Goal: Task Accomplishment & Management: Manage account settings

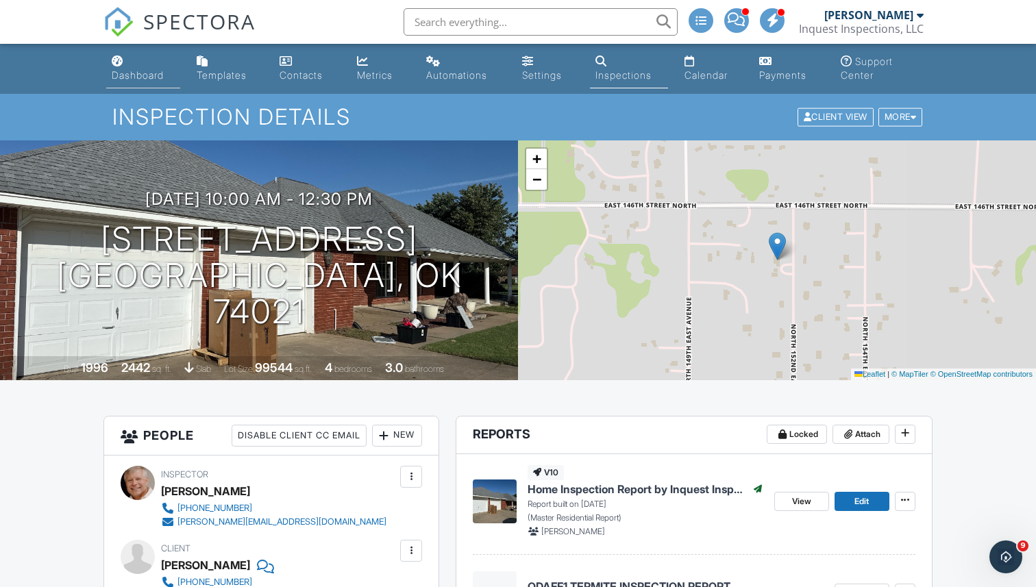
click at [129, 76] on div "Dashboard" at bounding box center [138, 75] width 52 height 12
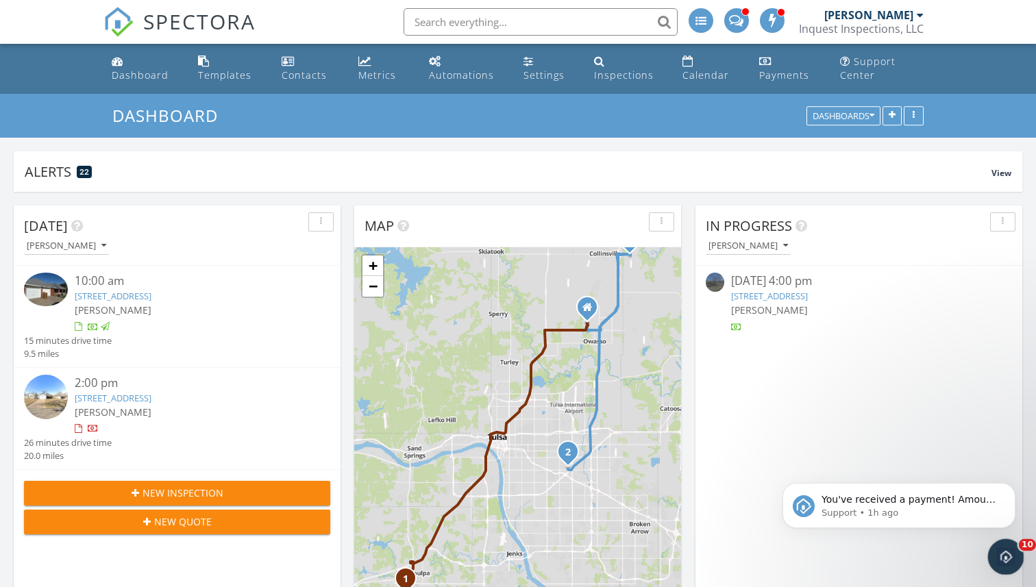
click at [1001, 549] on icon "Open Intercom Messenger" at bounding box center [1003, 555] width 23 height 23
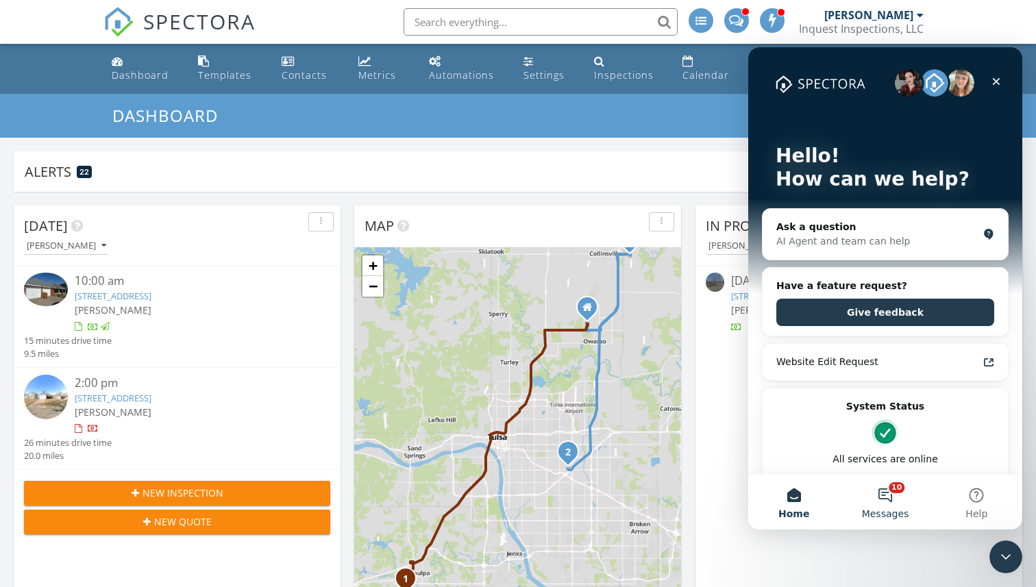
click at [890, 494] on button "10 Messages" at bounding box center [884, 502] width 91 height 55
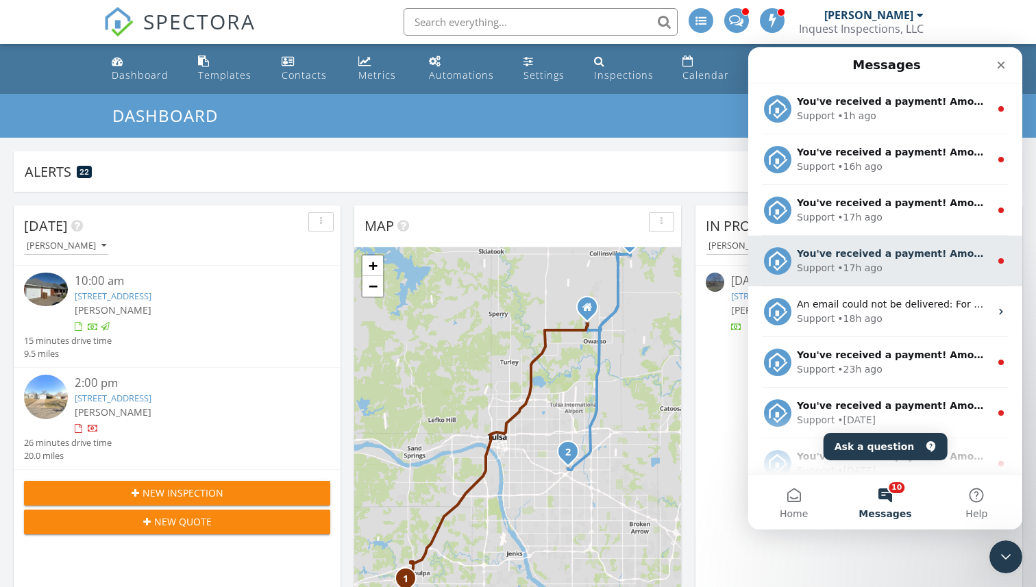
click at [888, 266] on div "Support • 17h ago" at bounding box center [893, 268] width 193 height 14
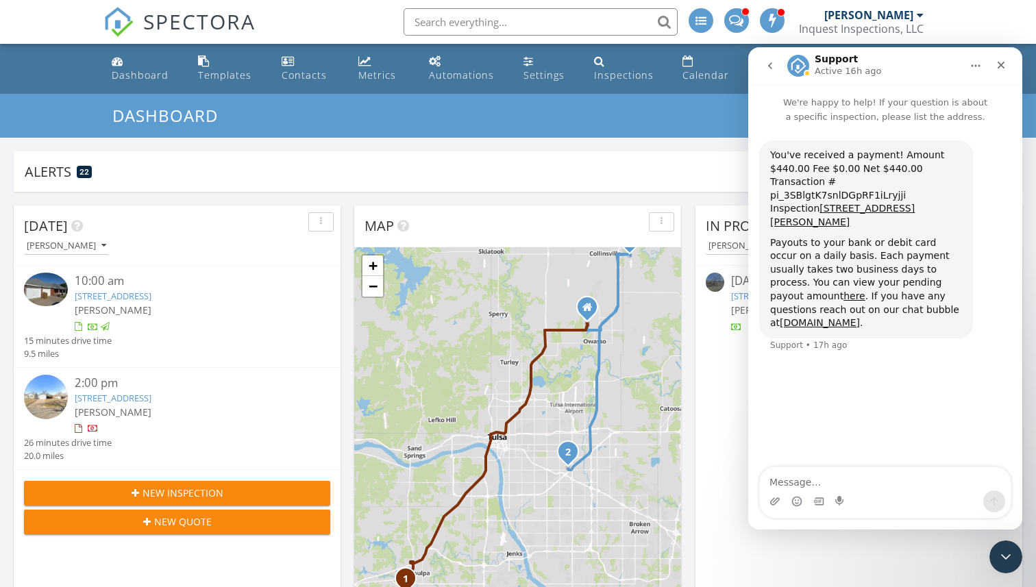
click at [773, 71] on button "go back" at bounding box center [770, 66] width 26 height 26
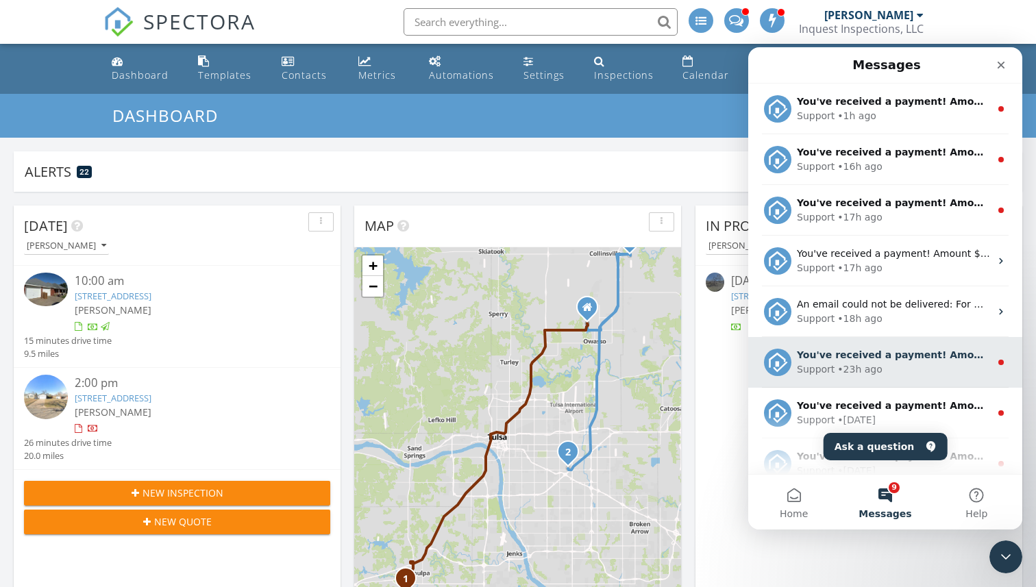
click at [867, 347] on div "You've received a payment! Amount $415.00 Fee $0.00 Net $415.00 Transaction # p…" at bounding box center [885, 362] width 274 height 51
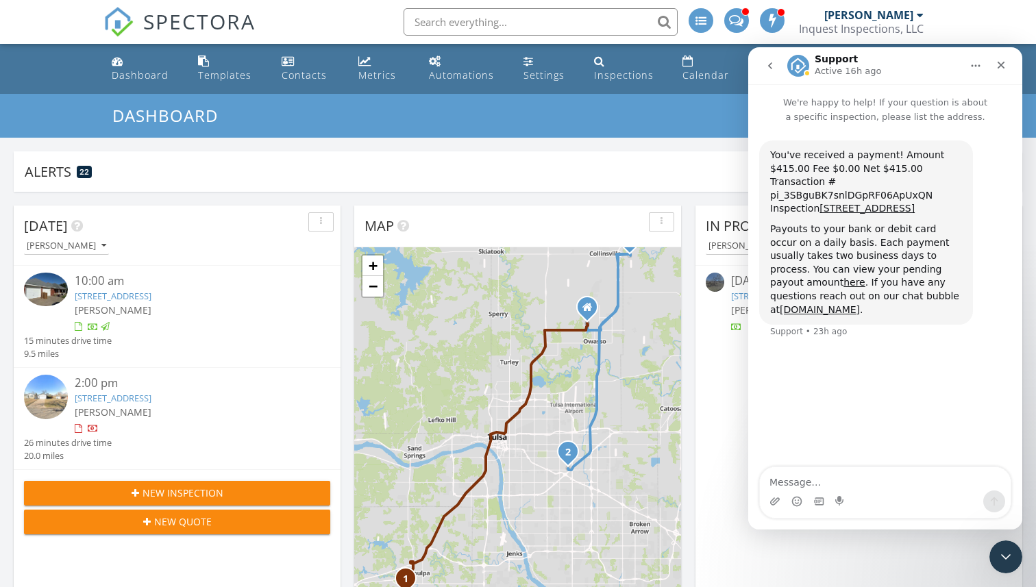
click at [771, 67] on icon "go back" at bounding box center [770, 65] width 4 height 7
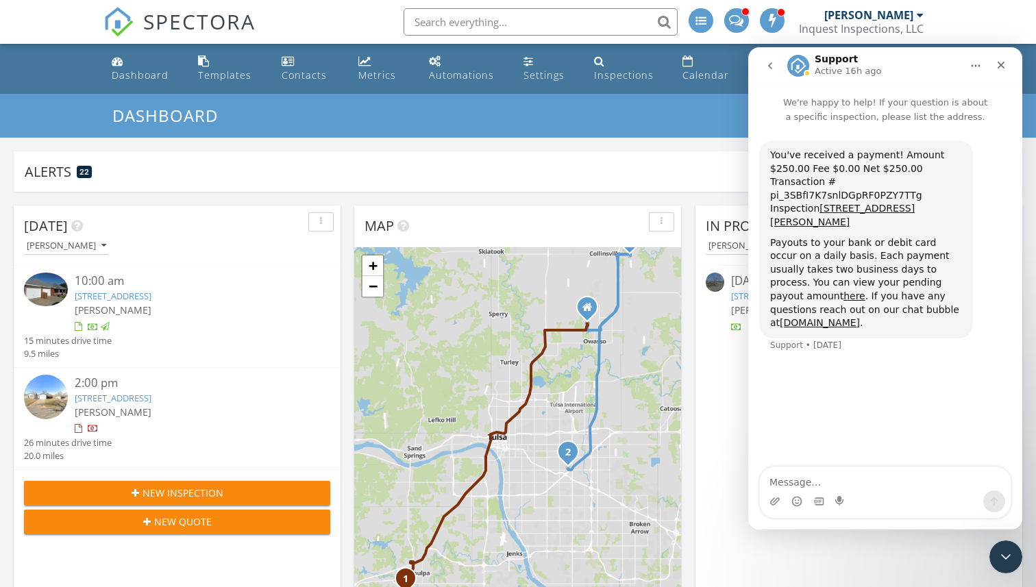
click at [771, 63] on icon "go back" at bounding box center [770, 65] width 4 height 7
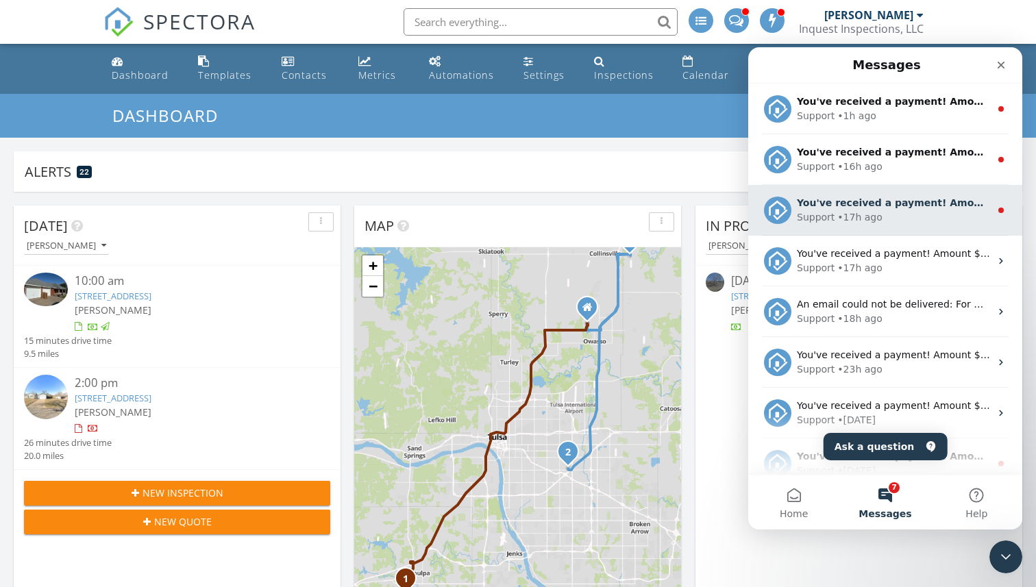
click at [887, 218] on div "Support • 17h ago" at bounding box center [893, 217] width 193 height 14
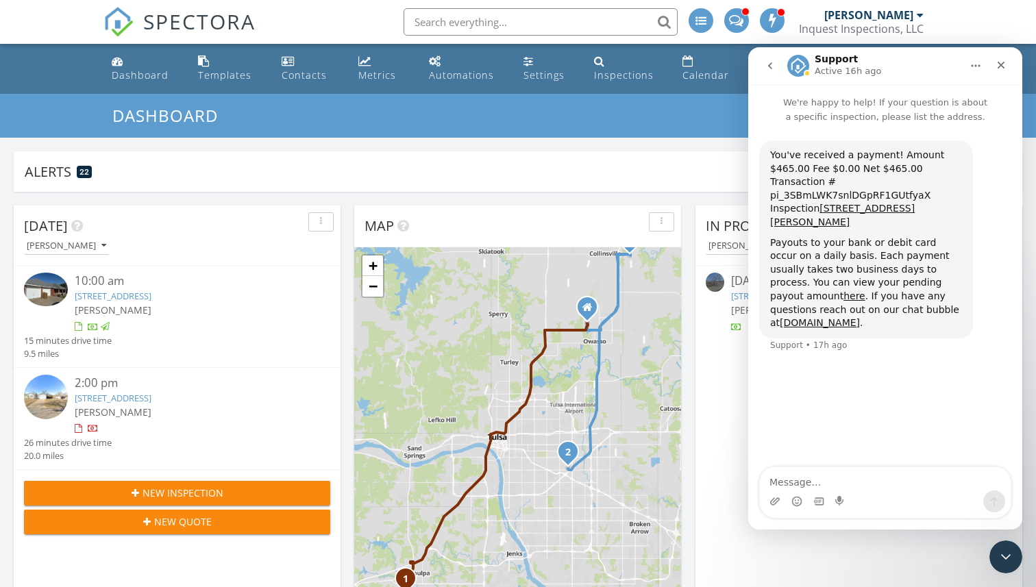
click at [775, 69] on icon "go back" at bounding box center [769, 65] width 11 height 11
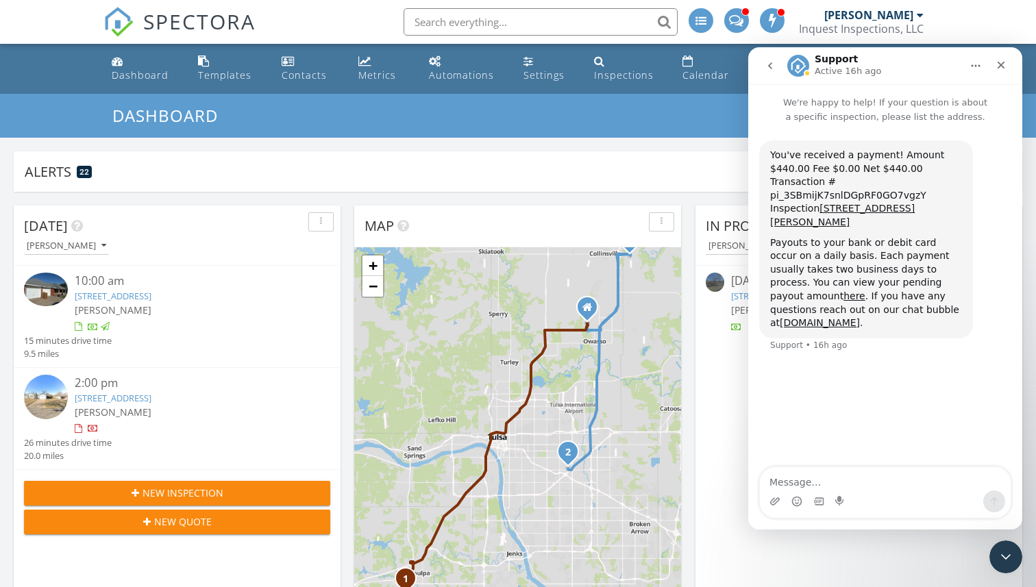
click at [773, 68] on icon "go back" at bounding box center [769, 65] width 11 height 11
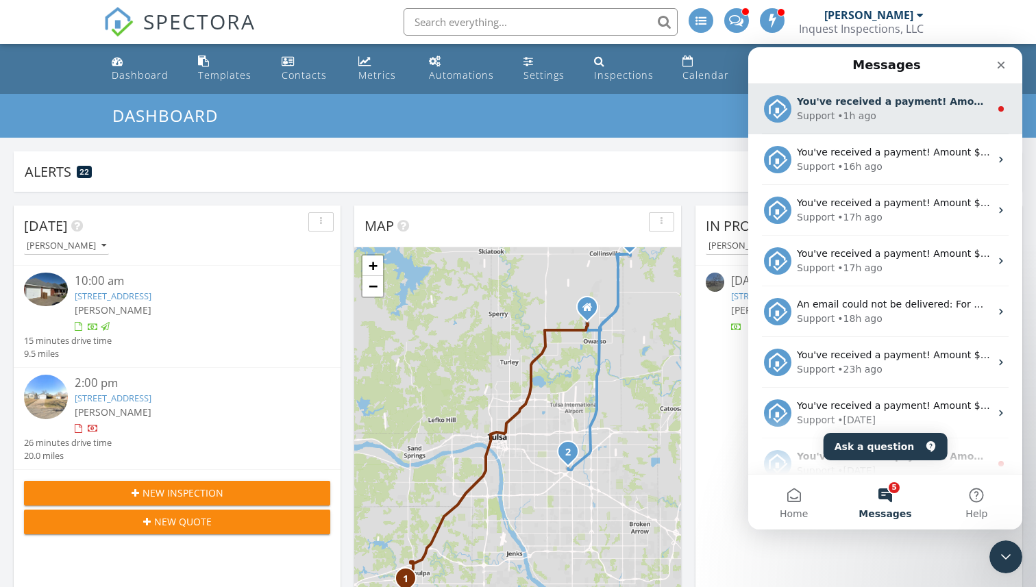
click at [839, 110] on div "• 1h ago" at bounding box center [856, 116] width 39 height 14
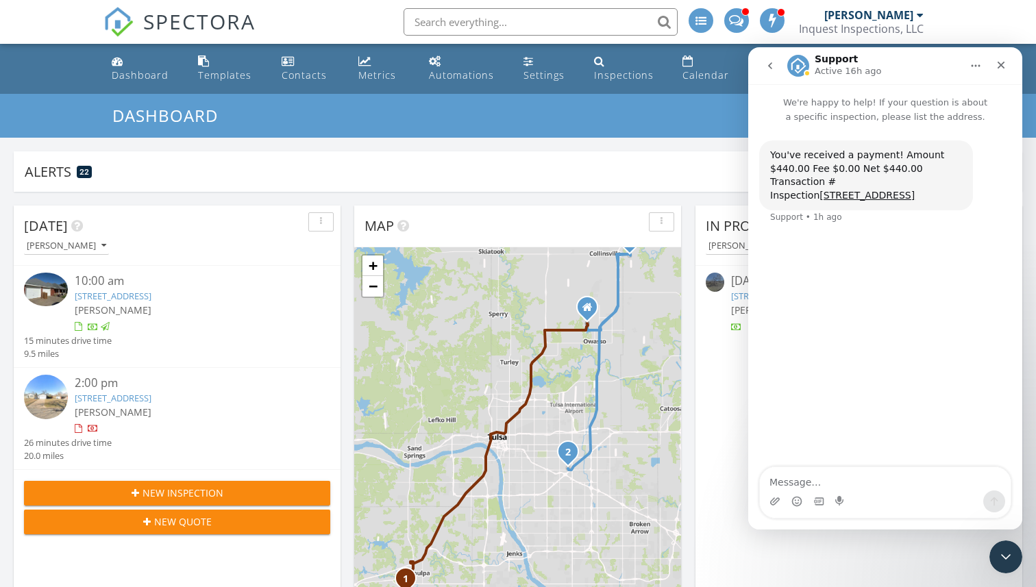
click at [771, 67] on icon "go back" at bounding box center [769, 65] width 11 height 11
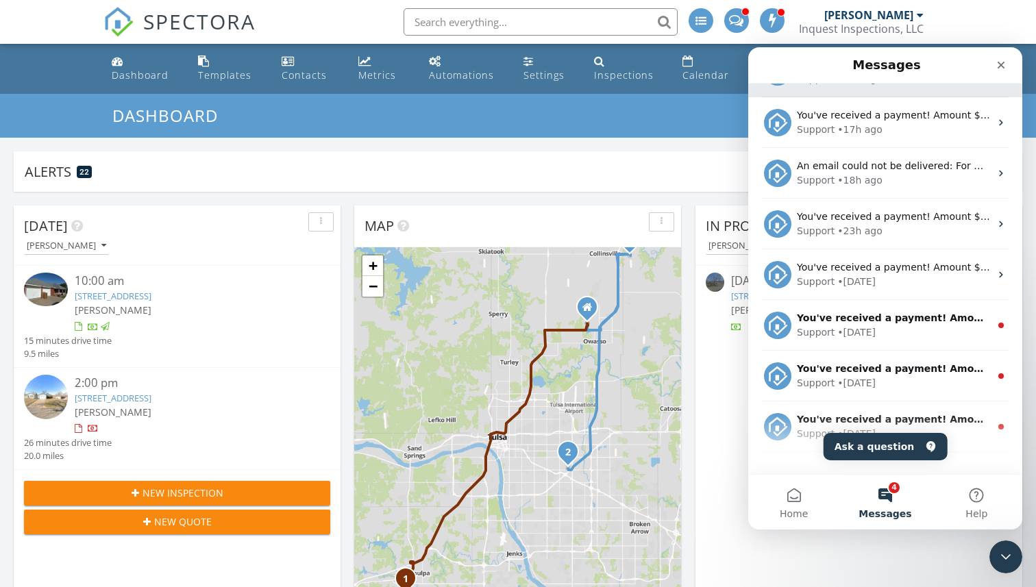
scroll to position [171, 0]
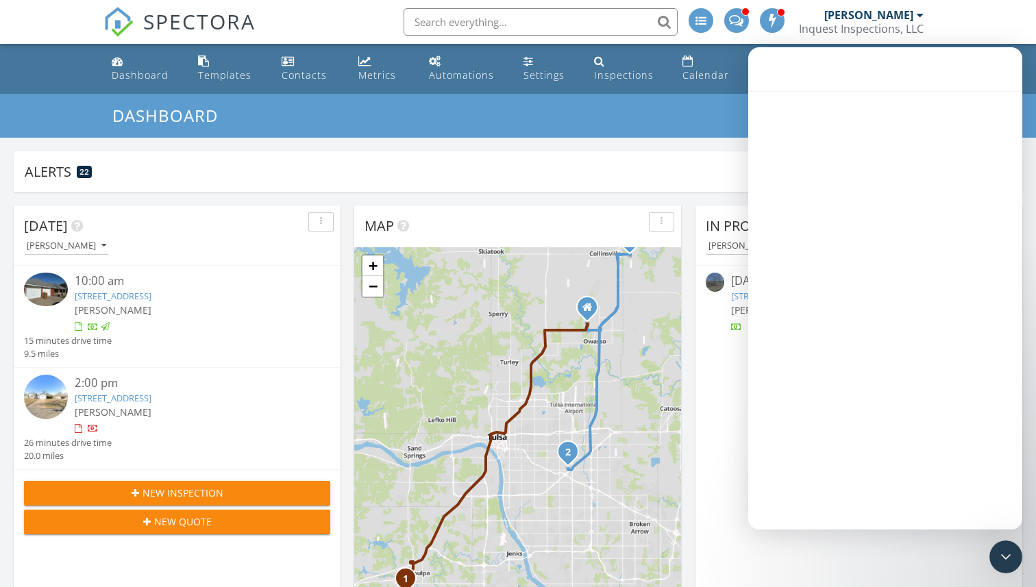
scroll to position [116, 0]
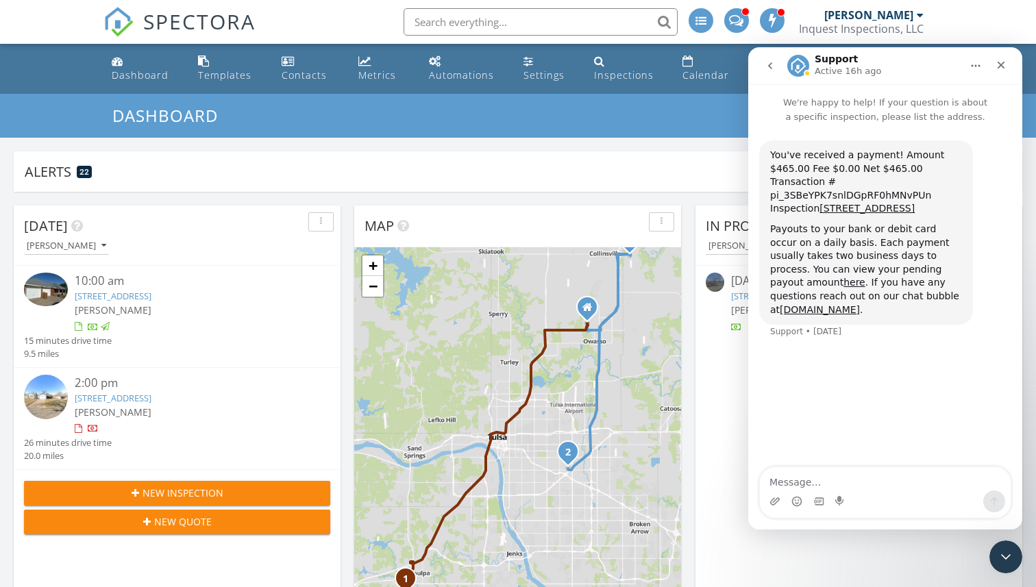
click at [772, 66] on icon "go back" at bounding box center [769, 65] width 11 height 11
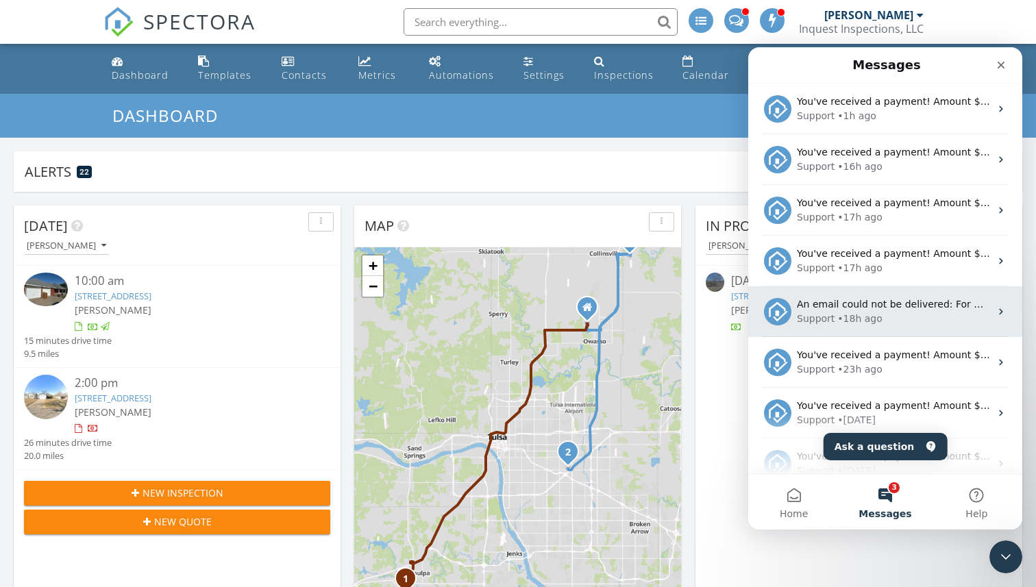
scroll to position [171, 0]
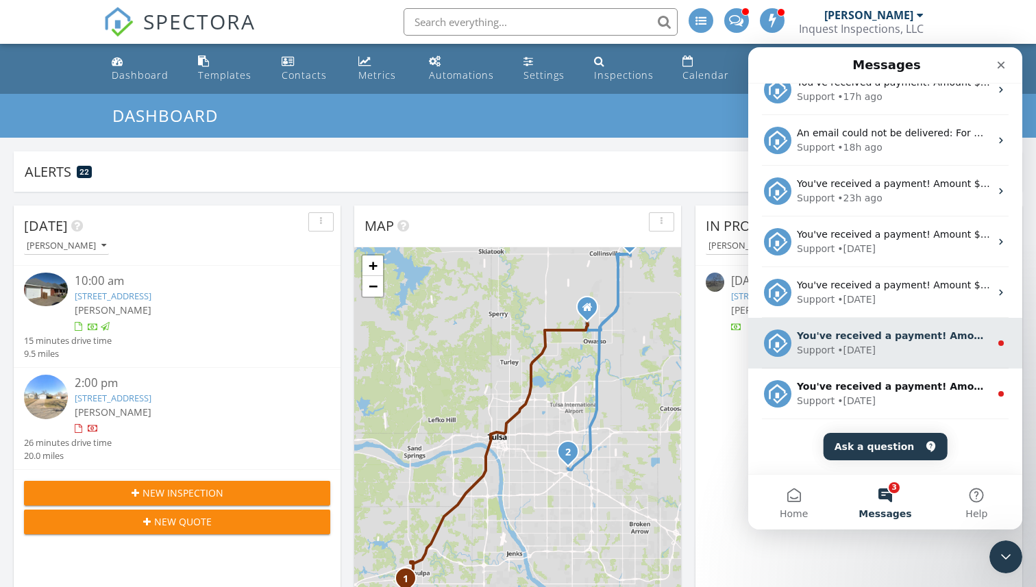
click at [899, 329] on div "You've received a payment! Amount $815.00 Fee $0.00 Net $815.00 Transaction # p…" at bounding box center [893, 336] width 193 height 14
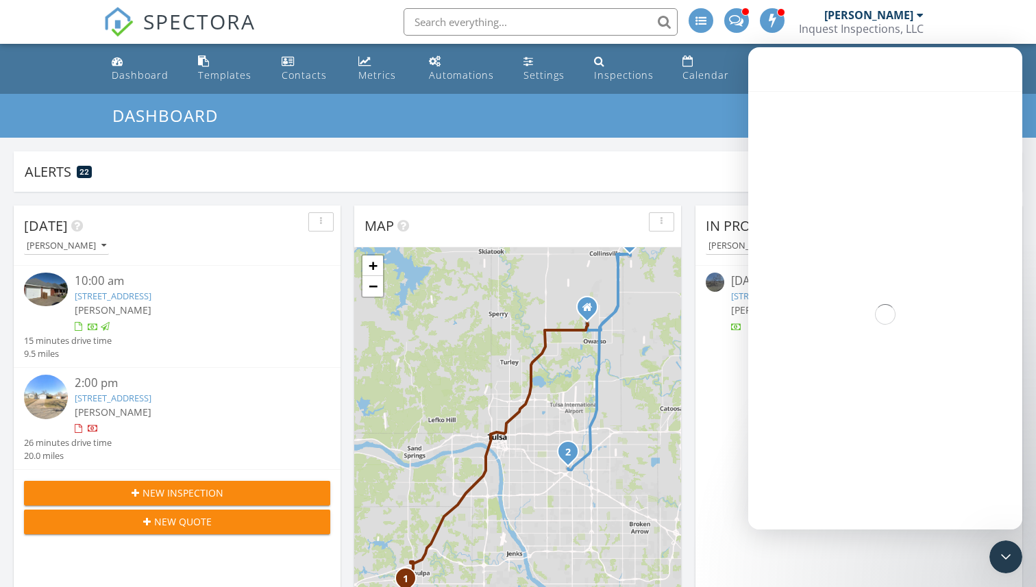
scroll to position [116, 0]
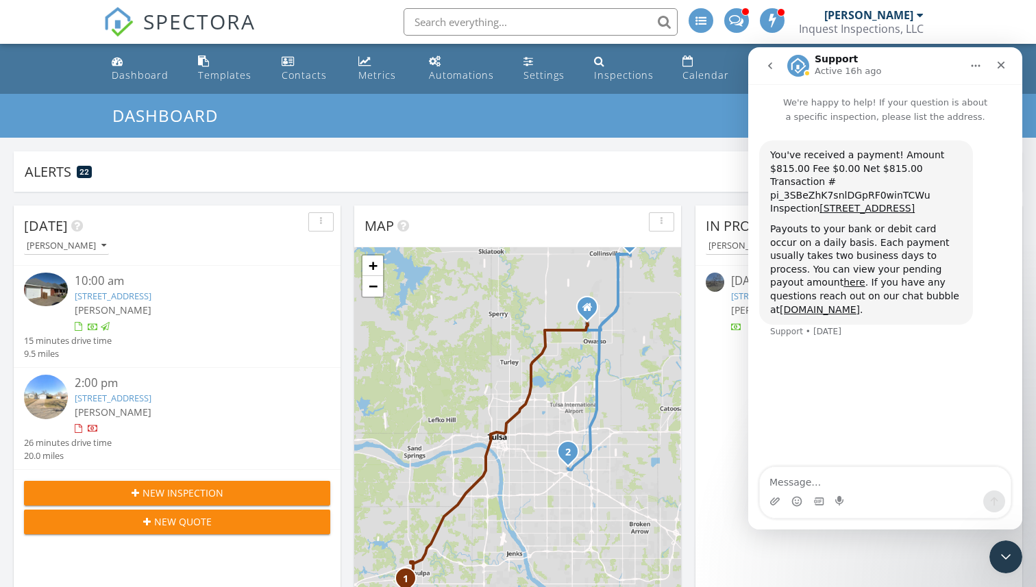
click at [773, 71] on icon "go back" at bounding box center [769, 65] width 11 height 11
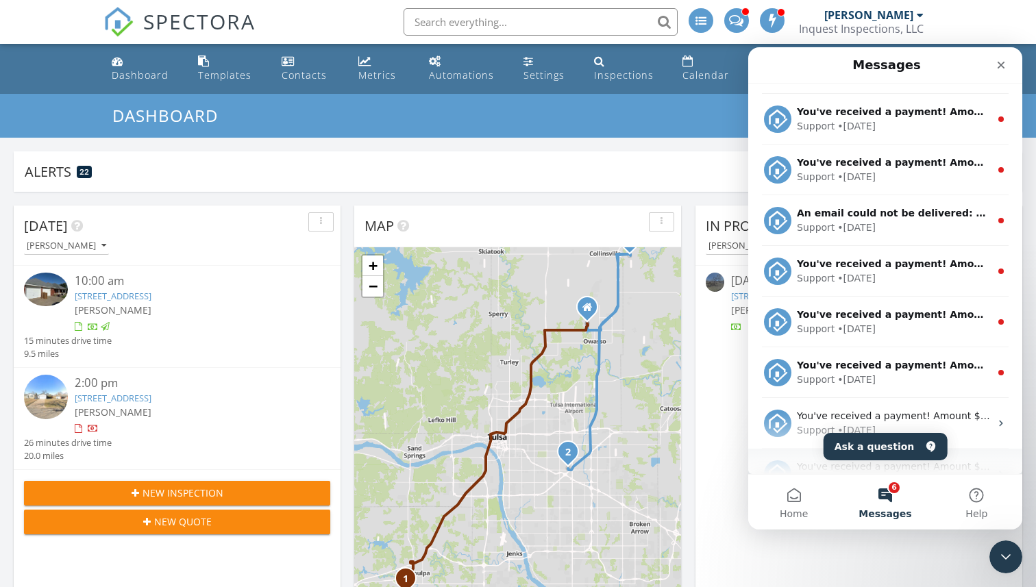
scroll to position [443, 0]
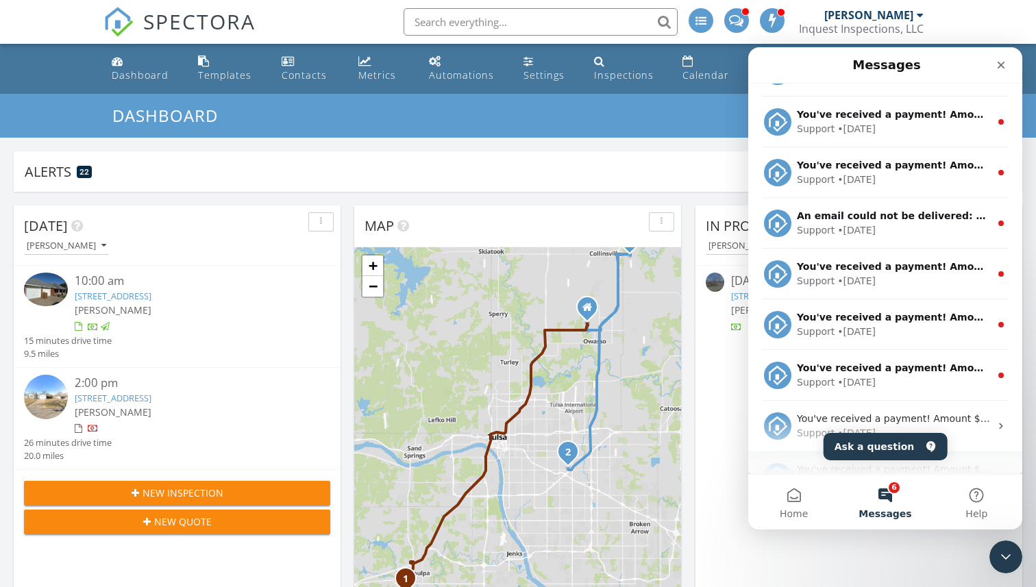
click at [874, 250] on div "You've received a payment! Amount $400.00 Fee $0.00 Net $400.00 Transaction # I…" at bounding box center [885, 274] width 274 height 51
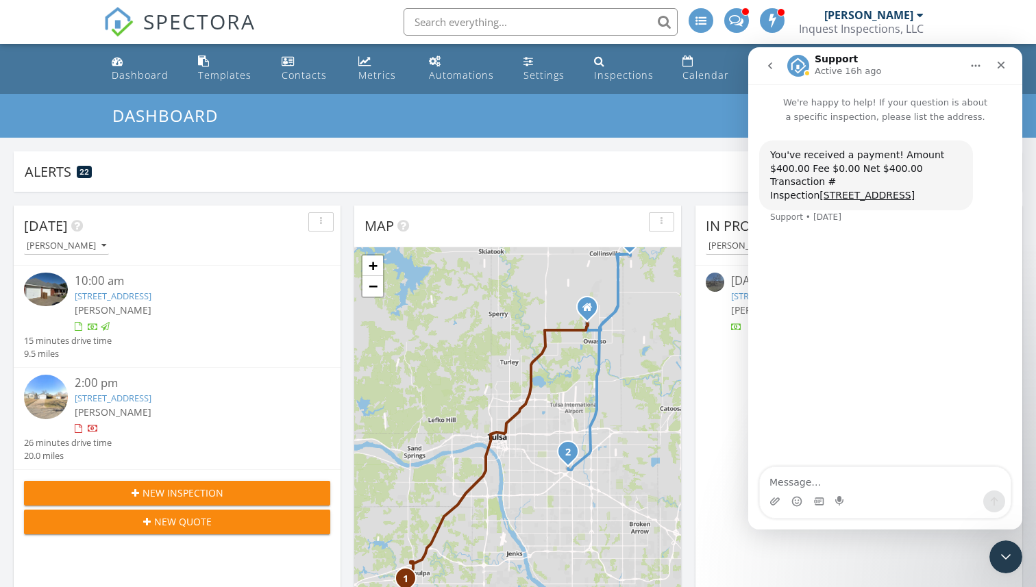
click at [764, 65] on button "go back" at bounding box center [770, 66] width 26 height 26
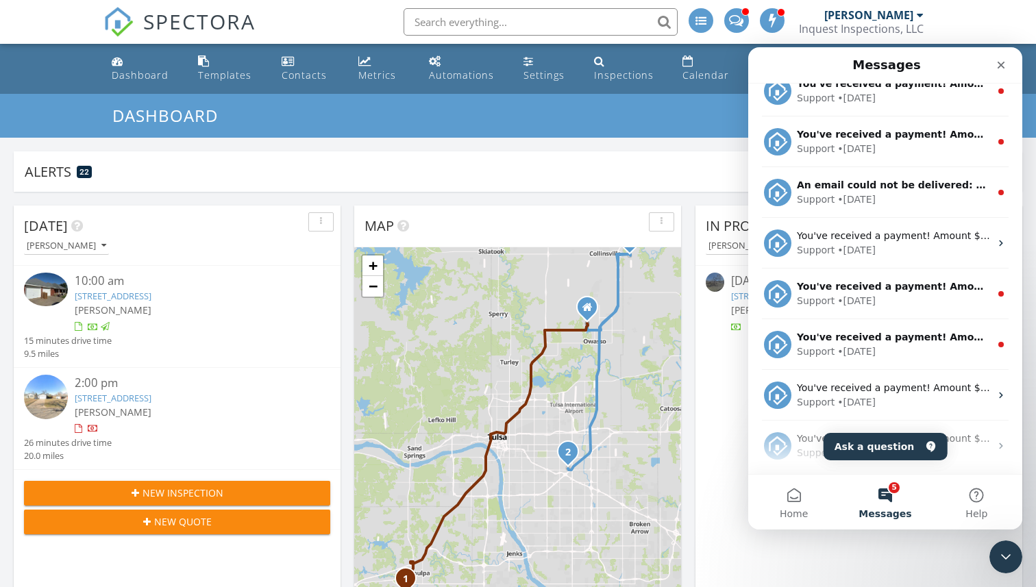
scroll to position [495, 0]
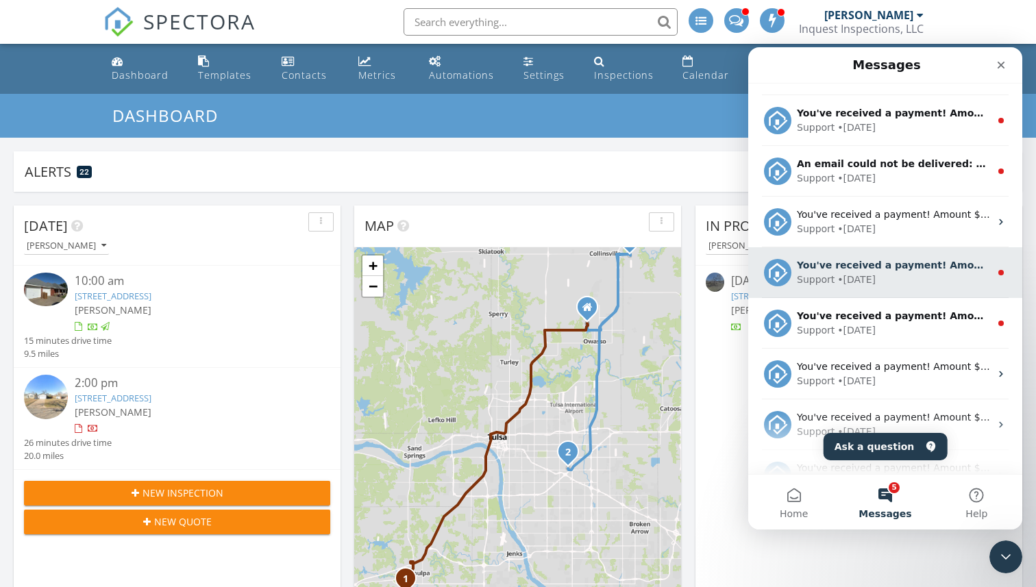
click at [911, 273] on div "Support • 1d ago" at bounding box center [893, 280] width 193 height 14
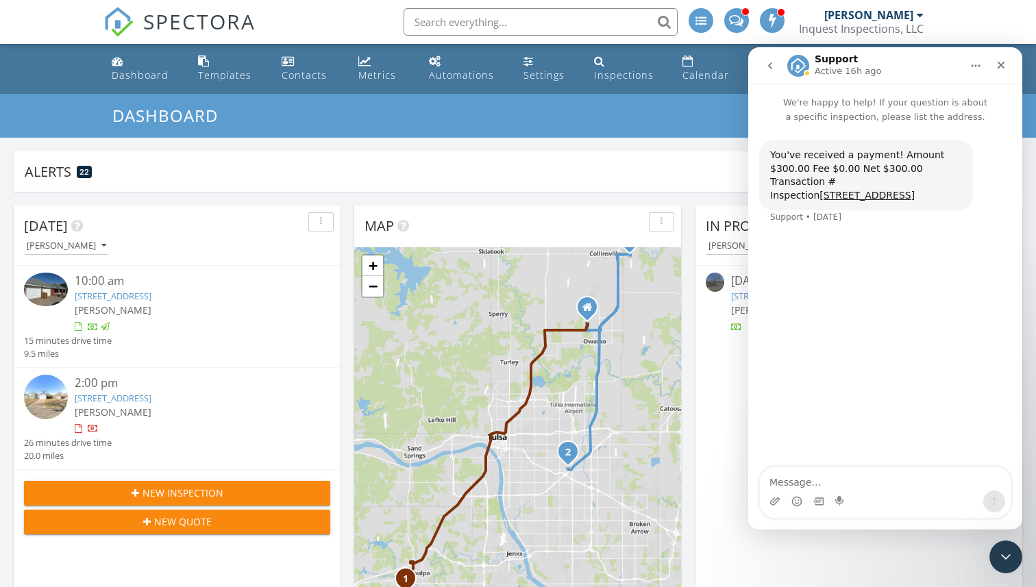
click at [771, 70] on icon "go back" at bounding box center [769, 65] width 11 height 11
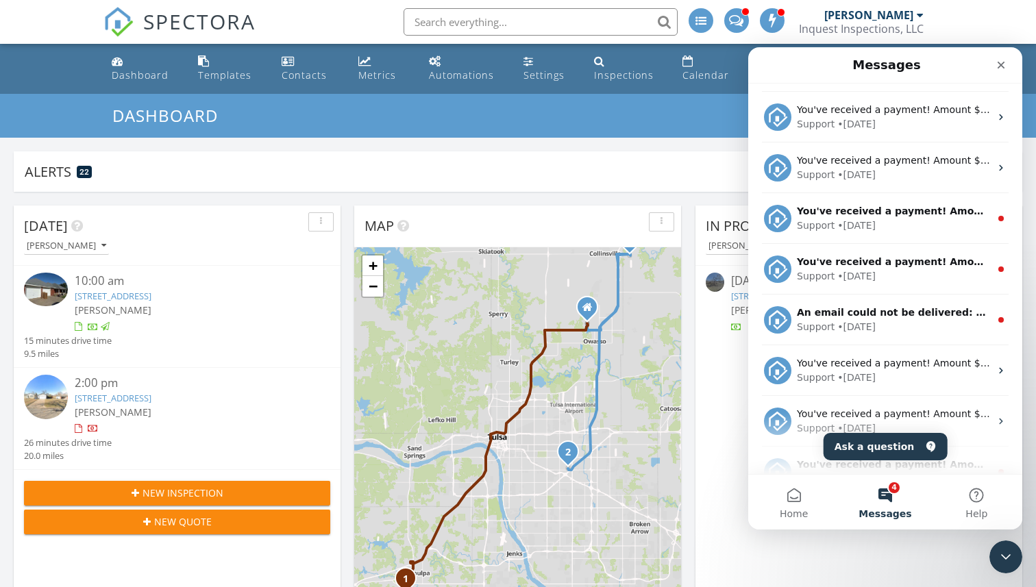
scroll to position [579, 0]
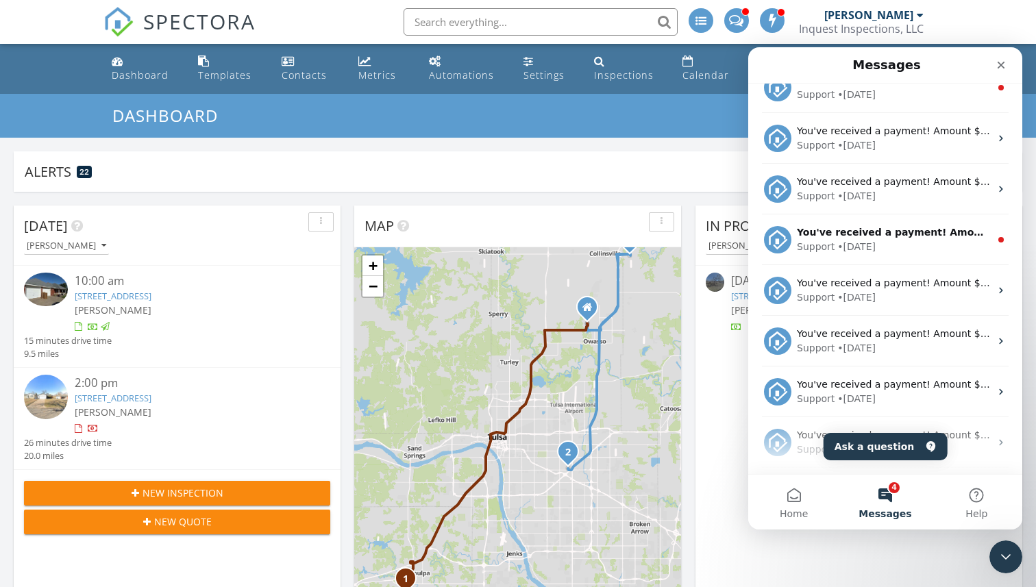
click at [877, 245] on div "Support • 1d ago" at bounding box center [893, 247] width 193 height 14
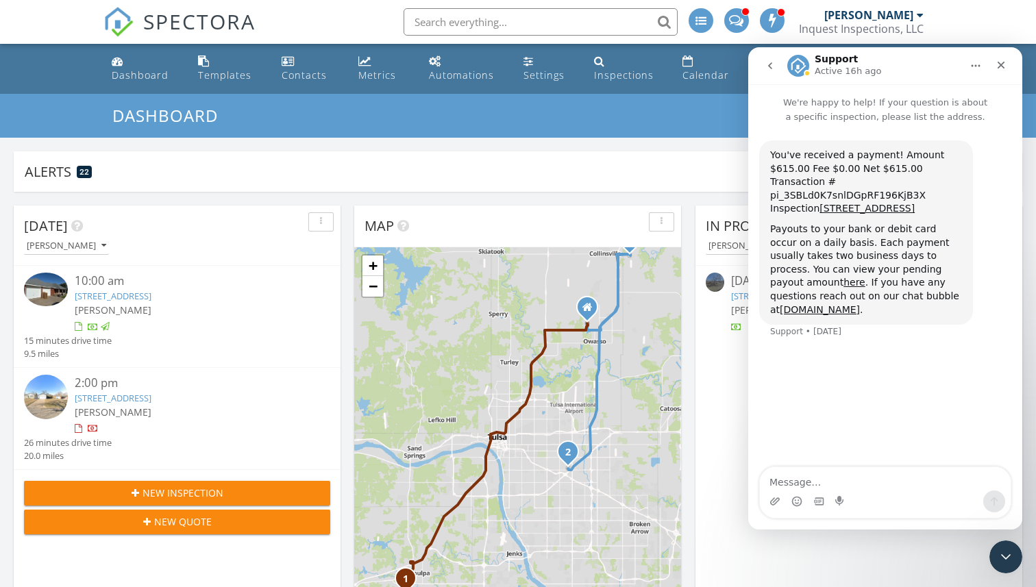
click at [773, 72] on button "go back" at bounding box center [770, 66] width 26 height 26
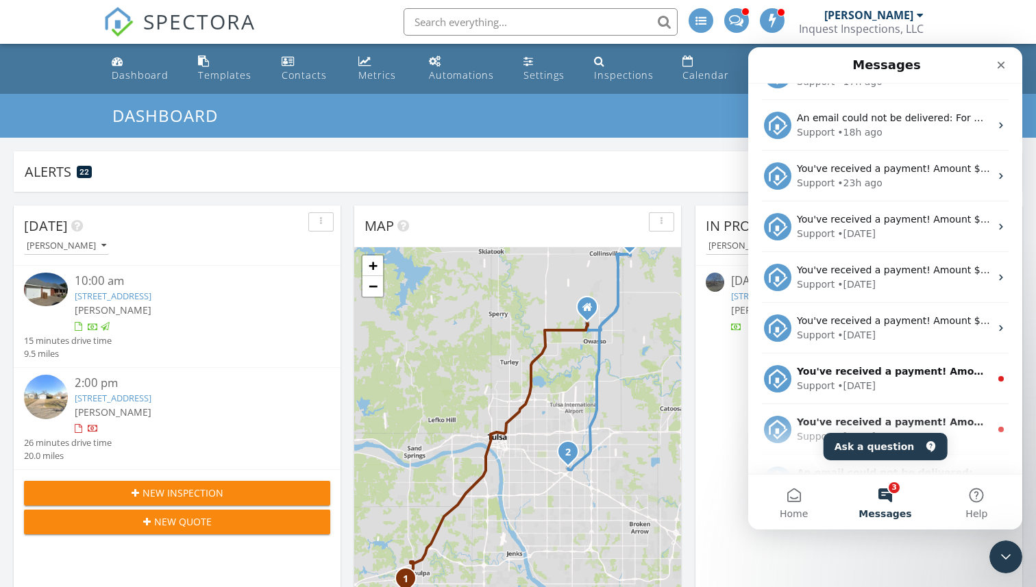
scroll to position [150, 0]
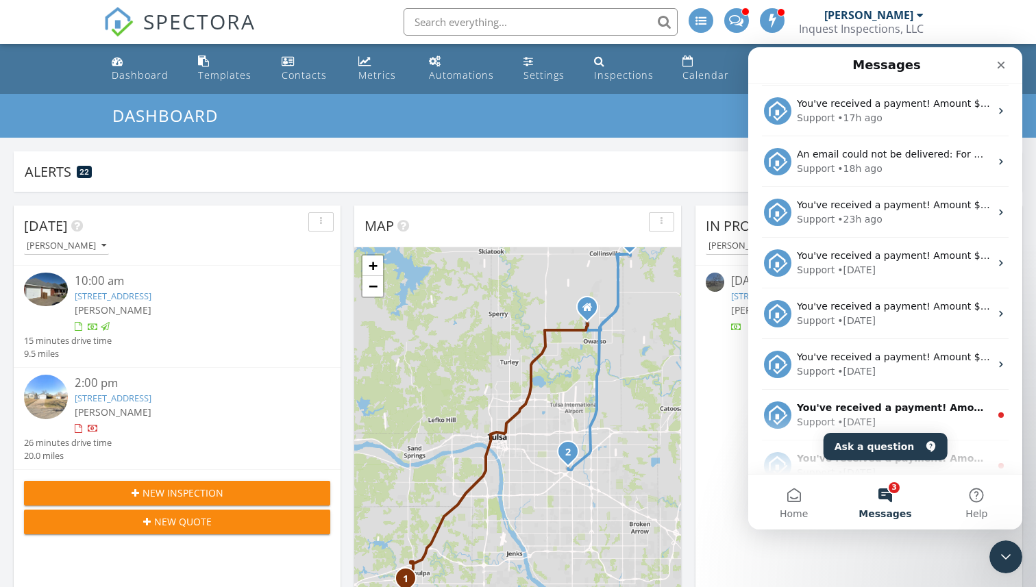
click at [884, 488] on button "3 Messages" at bounding box center [884, 502] width 91 height 55
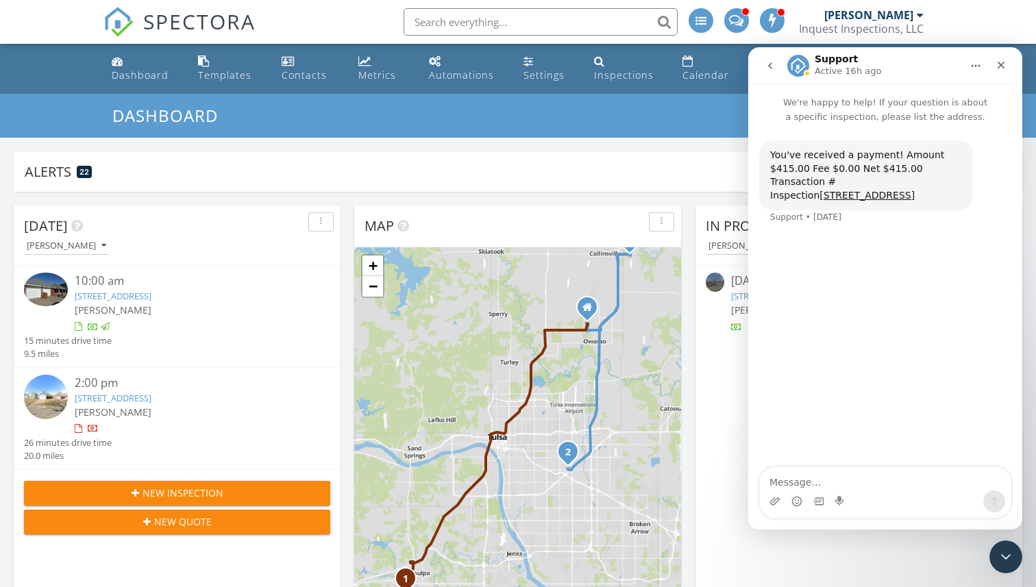
click at [768, 66] on icon "go back" at bounding box center [769, 65] width 11 height 11
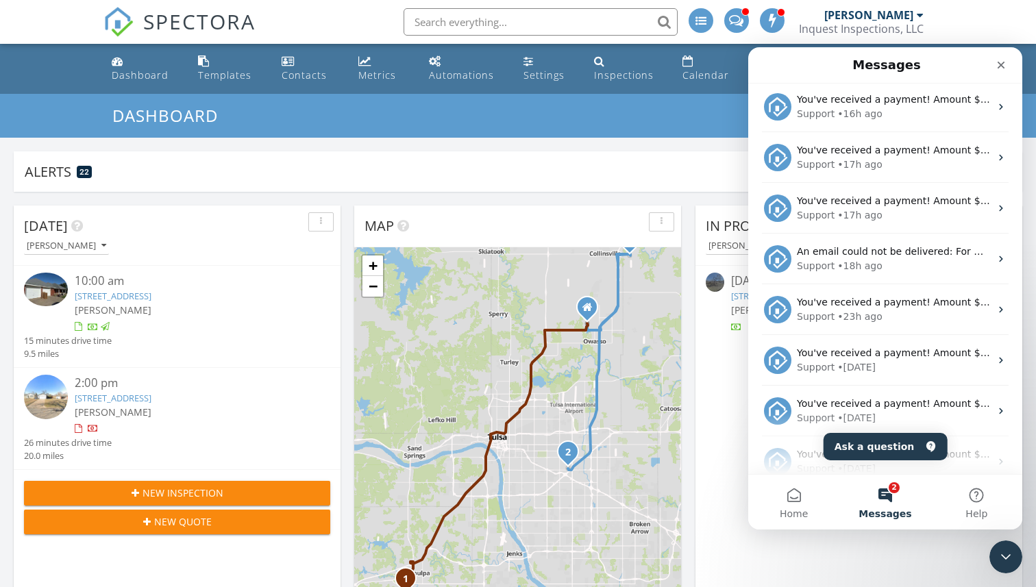
scroll to position [0, 0]
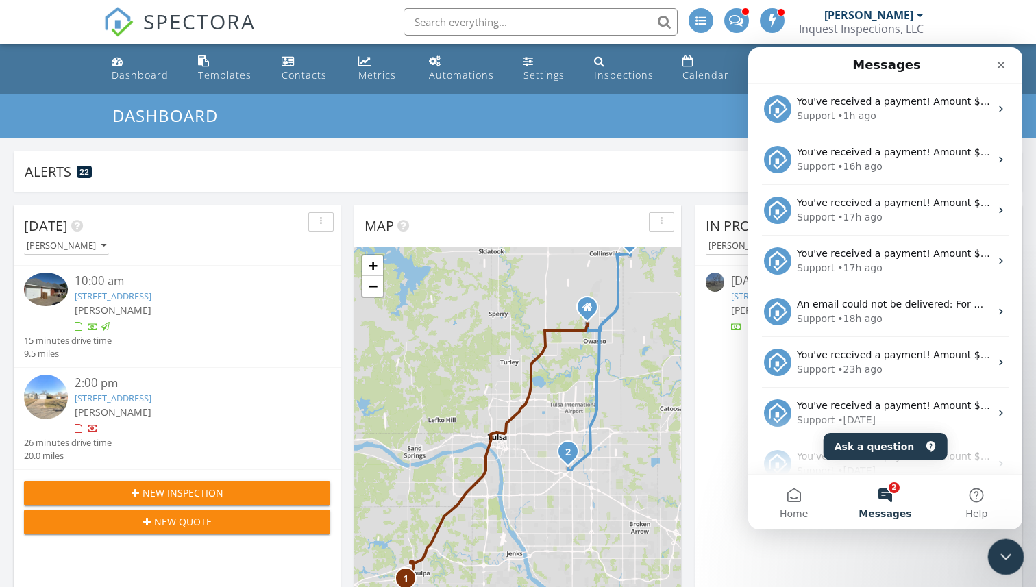
click at [1005, 547] on icon "Close Intercom Messenger" at bounding box center [1003, 555] width 16 height 16
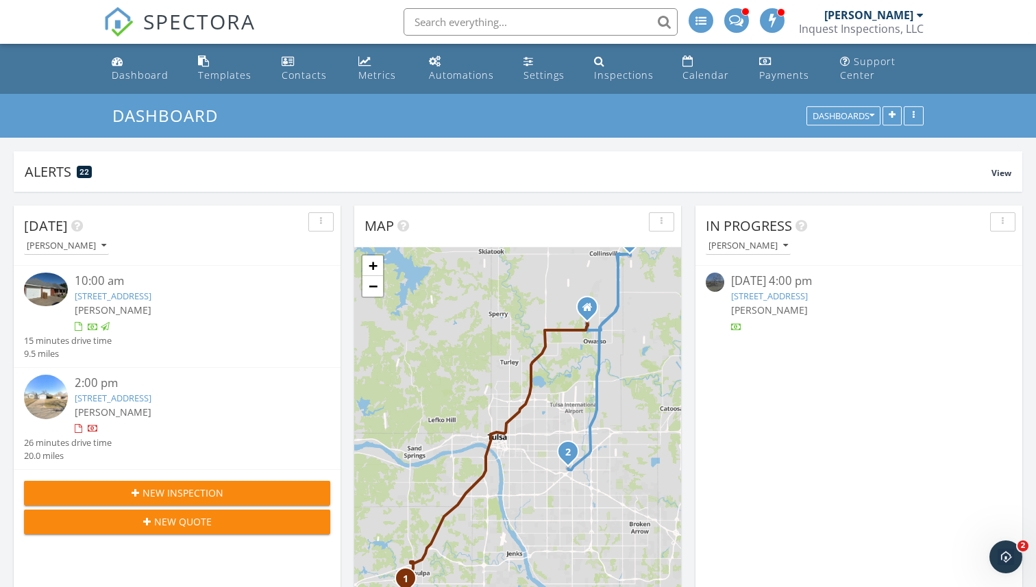
click at [57, 392] on img at bounding box center [46, 397] width 44 height 44
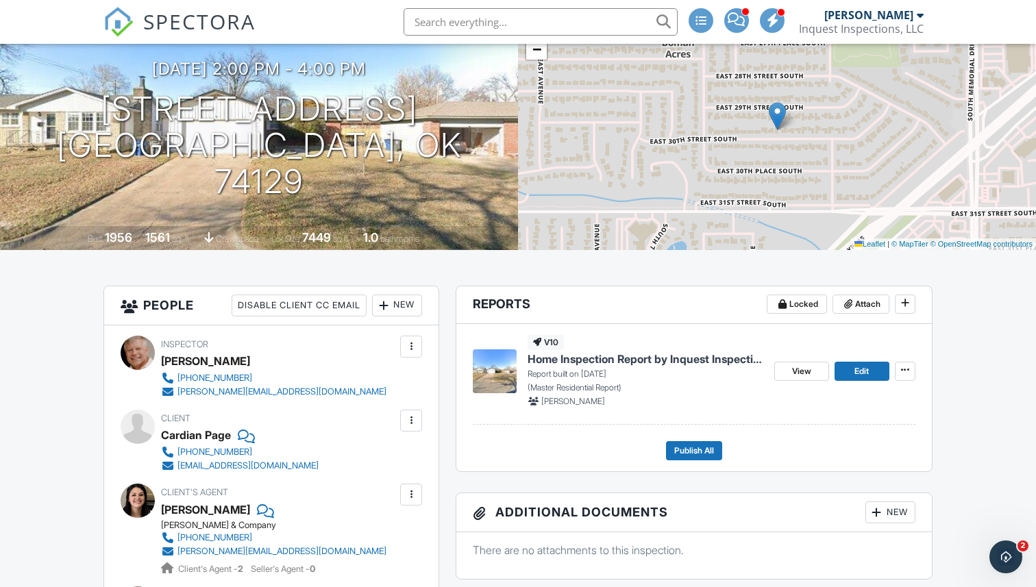
scroll to position [201, 0]
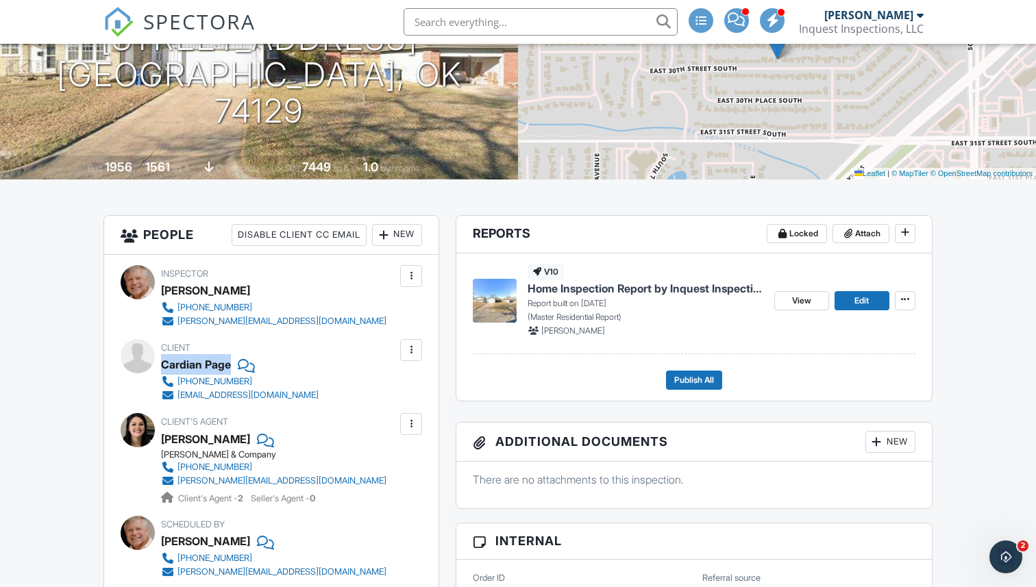
drag, startPoint x: 164, startPoint y: 362, endPoint x: 261, endPoint y: 363, distance: 96.6
click at [261, 363] on div "Cardian Page" at bounding box center [245, 364] width 168 height 21
copy div "Cardian Page"
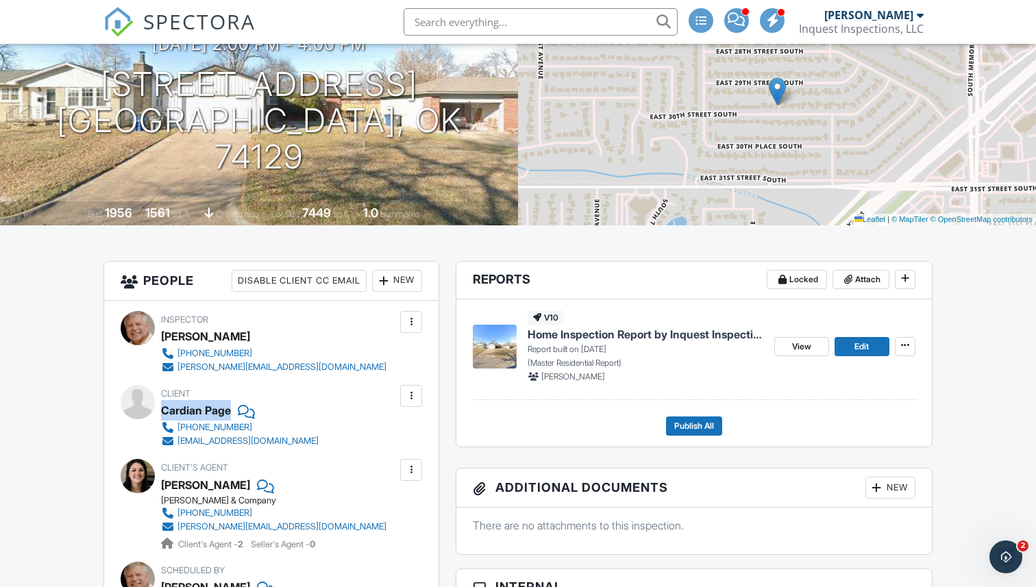
scroll to position [122, 0]
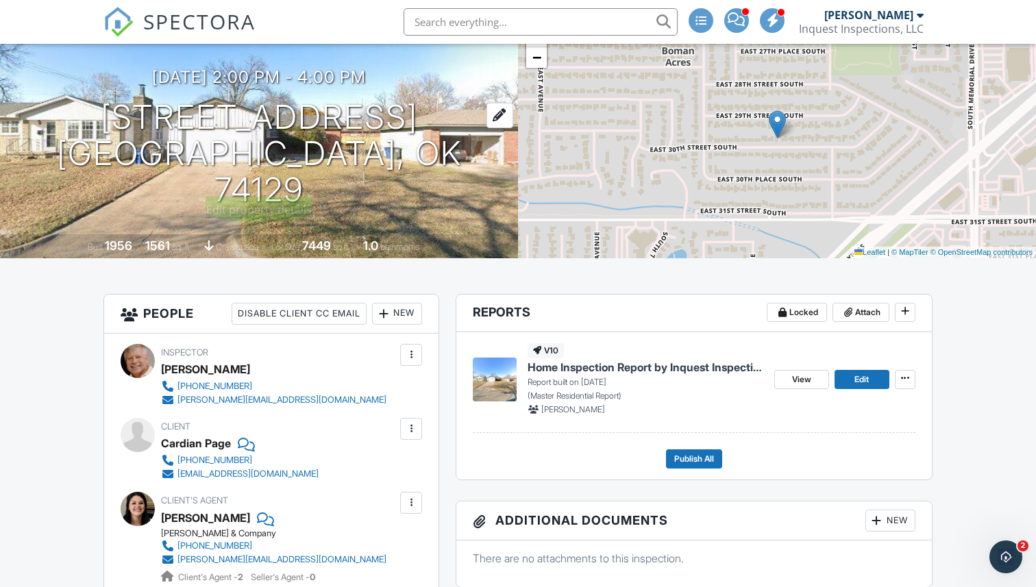
click at [273, 149] on h1 "[STREET_ADDRESS] [GEOGRAPHIC_DATA], OK 74129" at bounding box center [259, 153] width 474 height 108
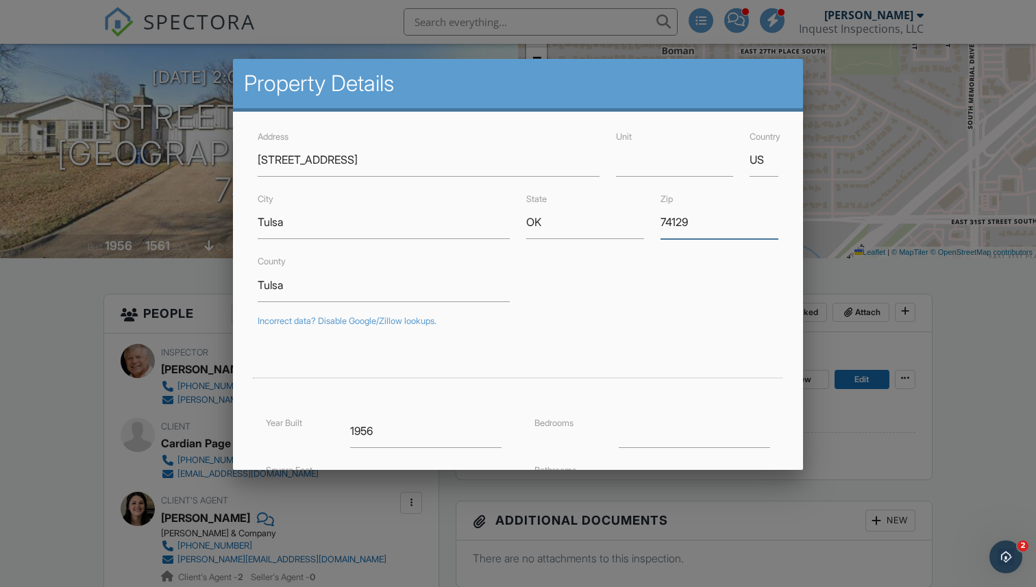
drag, startPoint x: 660, startPoint y: 221, endPoint x: 725, endPoint y: 234, distance: 66.4
click at [725, 234] on input "74129" at bounding box center [719, 222] width 118 height 34
